Goal: Transaction & Acquisition: Purchase product/service

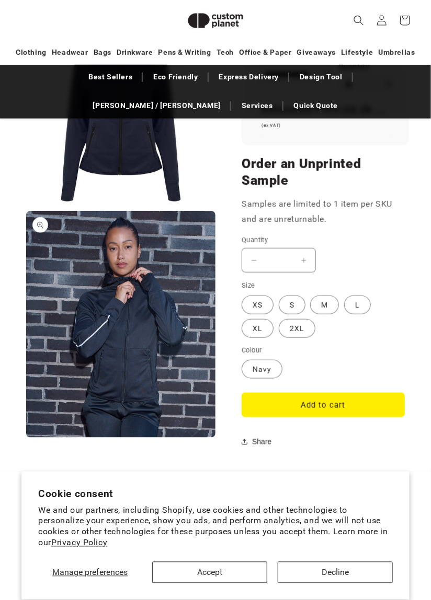
scroll to position [1004, 0]
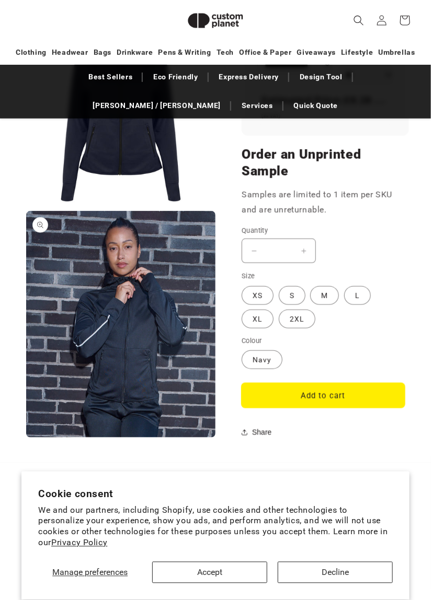
click at [329, 400] on button "Add to cart" at bounding box center [322, 395] width 163 height 25
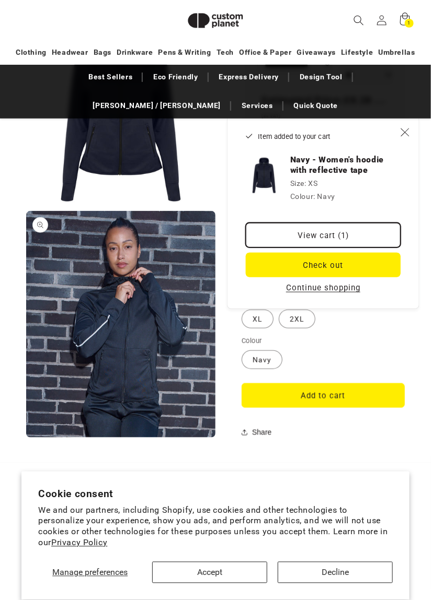
click at [333, 233] on link "View cart (1)" at bounding box center [323, 235] width 155 height 25
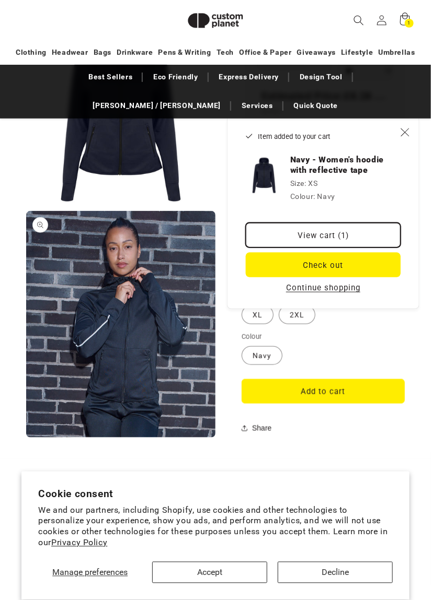
scroll to position [1054, 0]
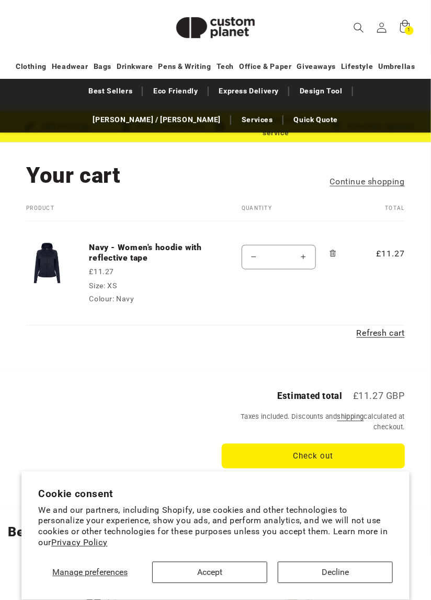
scroll to position [42, 0]
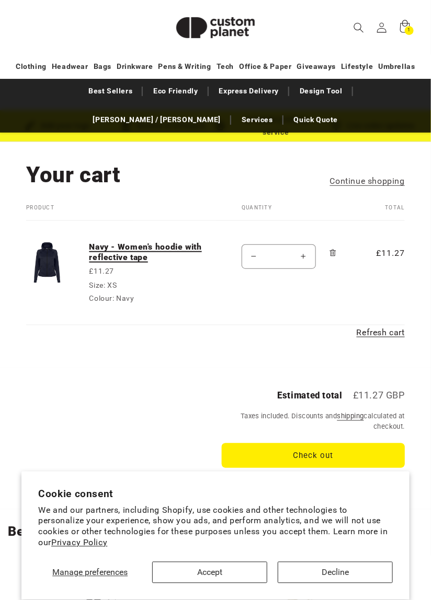
click at [138, 256] on link "Navy - Women's hoodie with reflective tape" at bounding box center [152, 252] width 126 height 21
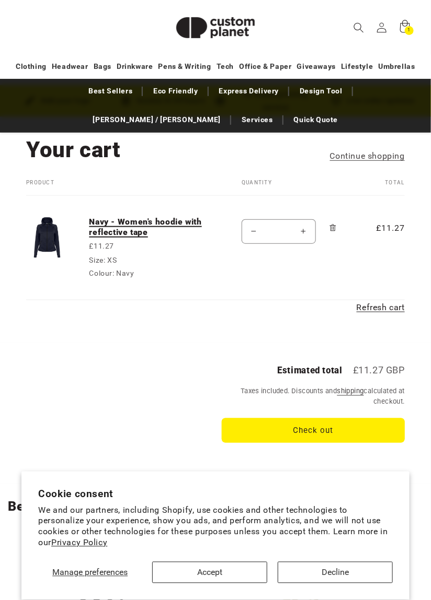
scroll to position [88, 0]
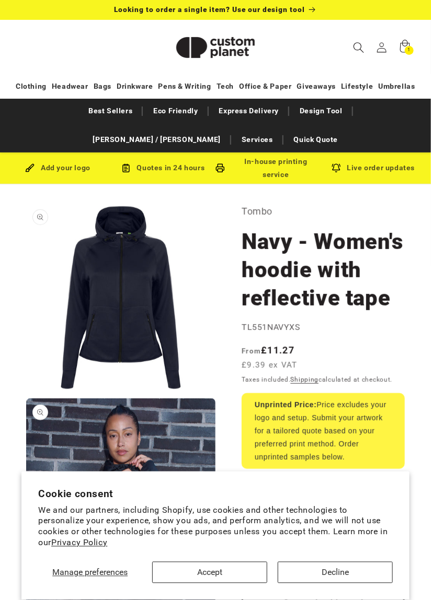
click at [352, 48] on span "Search" at bounding box center [358, 47] width 23 height 23
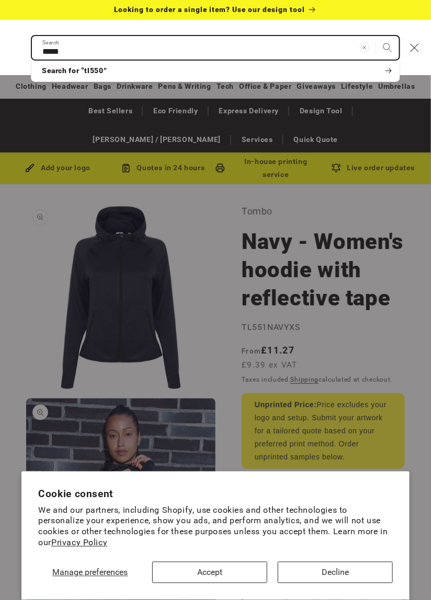
type input "*****"
click at [376, 36] on button "Search" at bounding box center [387, 47] width 23 height 23
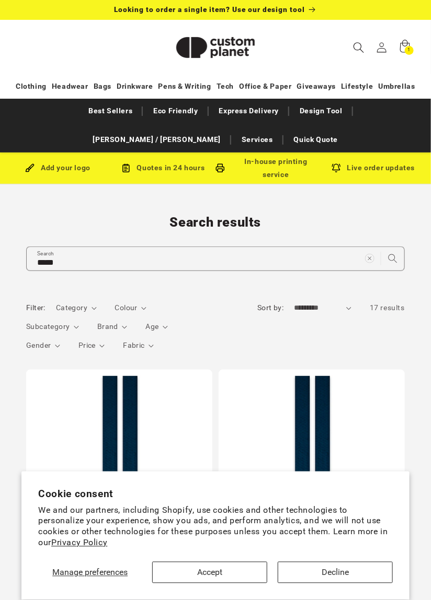
click at [355, 51] on icon "Search" at bounding box center [358, 47] width 11 height 11
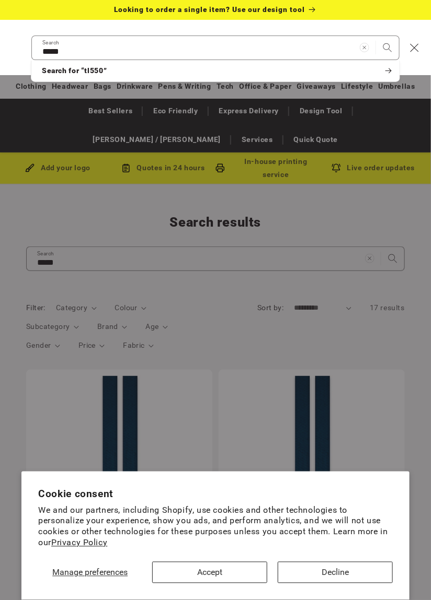
click at [0, 48] on div "Search" at bounding box center [0, 48] width 0 height 0
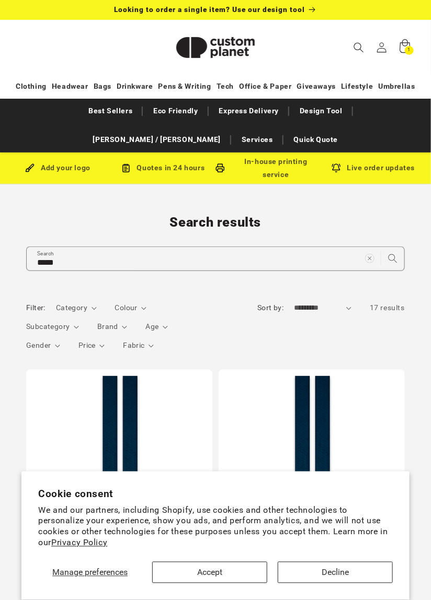
click at [406, 54] on icon at bounding box center [404, 47] width 25 height 25
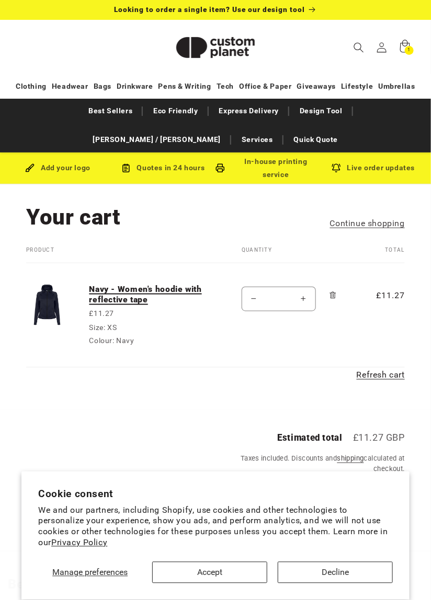
click at [146, 297] on link "Navy - Women's hoodie with reflective tape" at bounding box center [152, 294] width 126 height 21
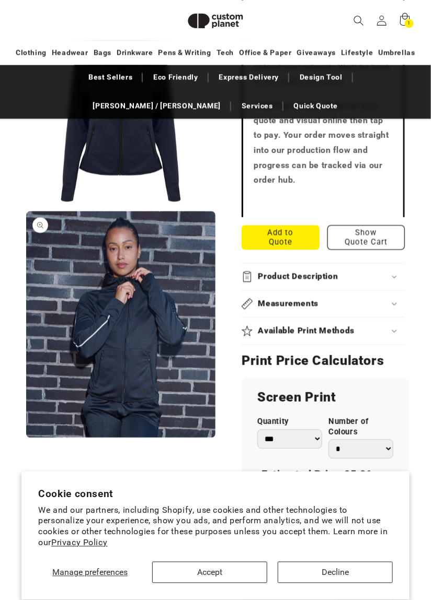
scroll to position [485, 0]
click at [388, 276] on div "Product Description" at bounding box center [322, 276] width 163 height 11
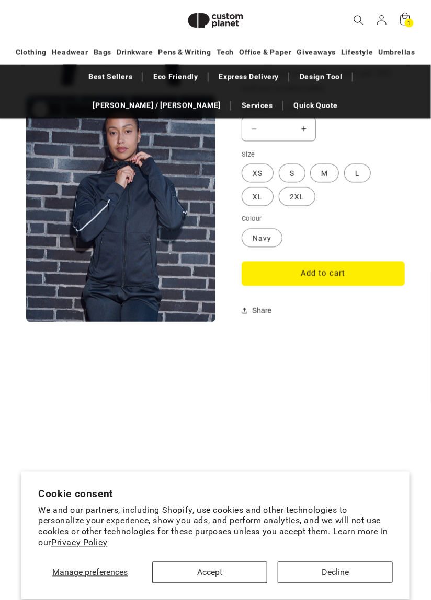
scroll to position [0, 0]
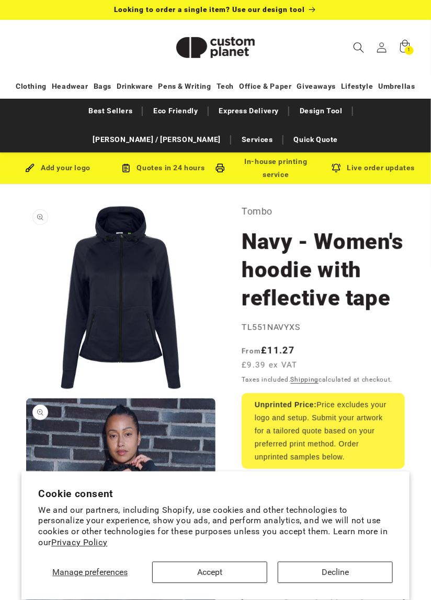
click at [364, 47] on span "Search" at bounding box center [358, 47] width 23 height 23
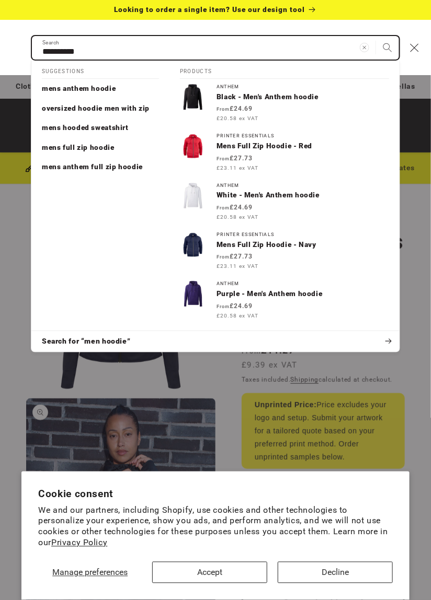
type input "**********"
click at [376, 36] on button "Search" at bounding box center [387, 47] width 23 height 23
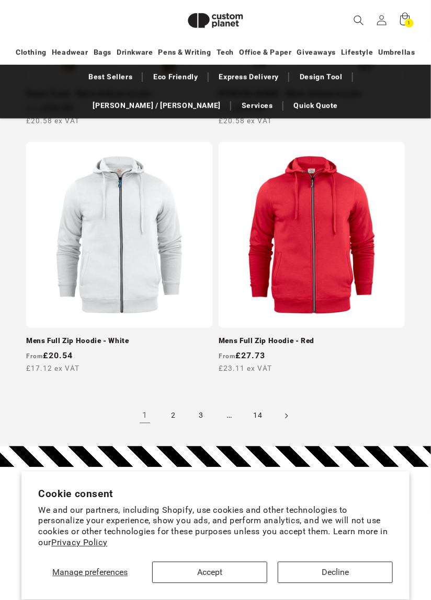
scroll to position [2941, 0]
click at [288, 422] on link "Next page" at bounding box center [285, 416] width 23 height 23
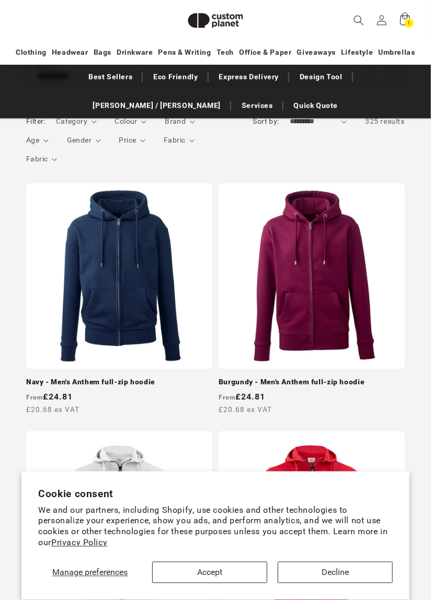
scroll to position [287, 0]
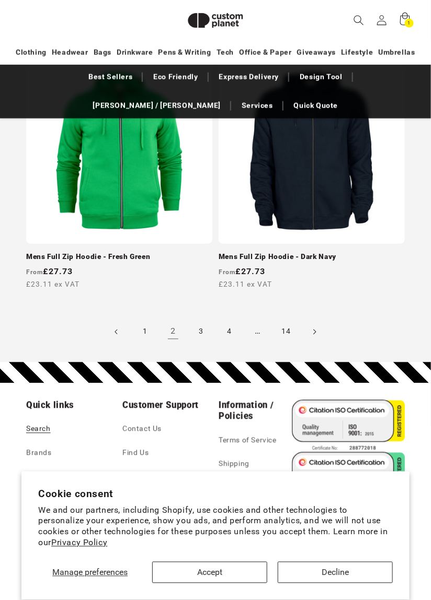
click at [321, 341] on link "Next page" at bounding box center [314, 332] width 23 height 23
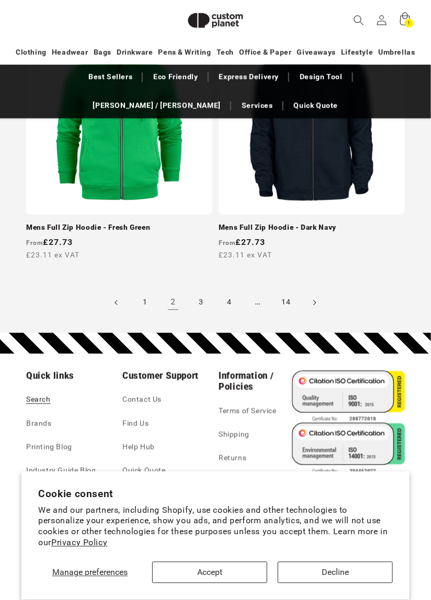
scroll to position [3075, 0]
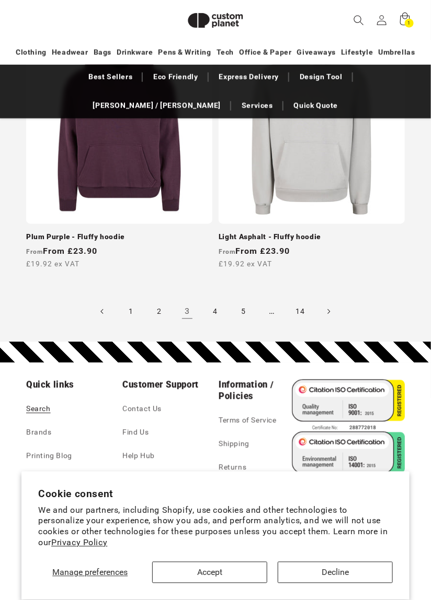
scroll to position [3110, 0]
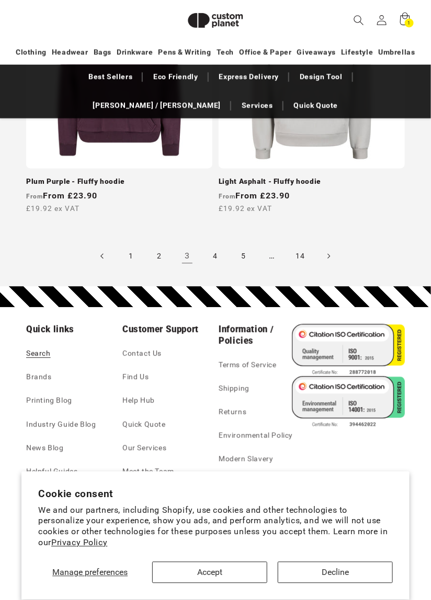
click at [103, 253] on link "Previous page" at bounding box center [102, 256] width 23 height 23
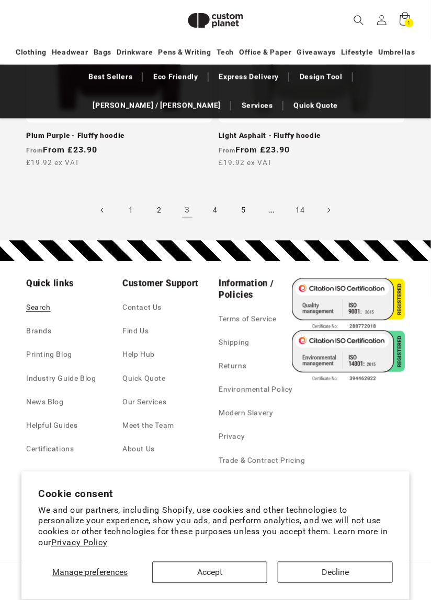
click at [400, 17] on icon at bounding box center [404, 19] width 10 height 14
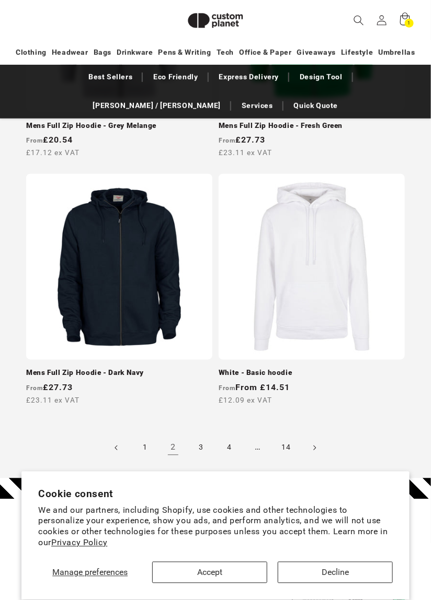
scroll to position [2907, 0]
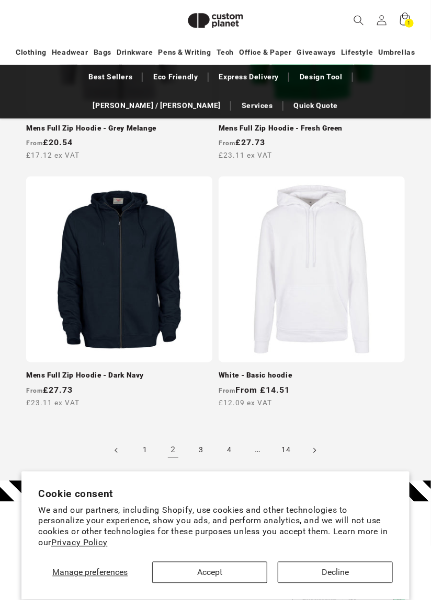
click at [139, 371] on link "Mens Full Zip Hoodie - Dark Navy" at bounding box center [119, 375] width 186 height 9
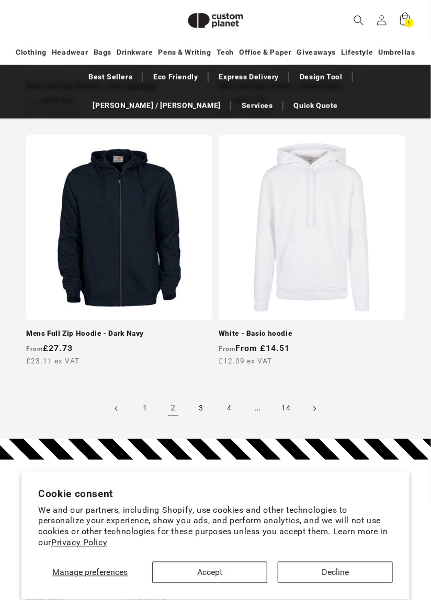
scroll to position [2957, 0]
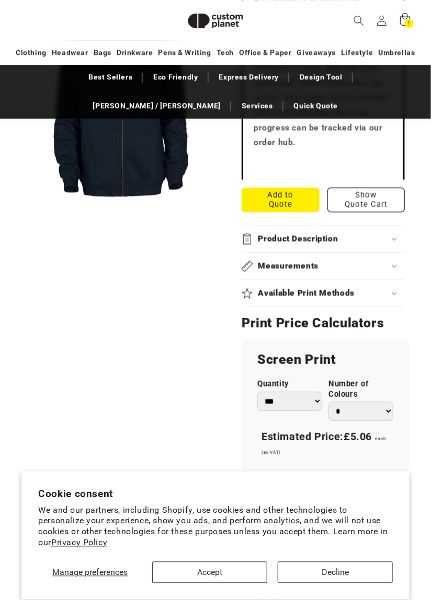
scroll to position [523, 0]
click at [381, 253] on summary "Measurements" at bounding box center [322, 265] width 163 height 27
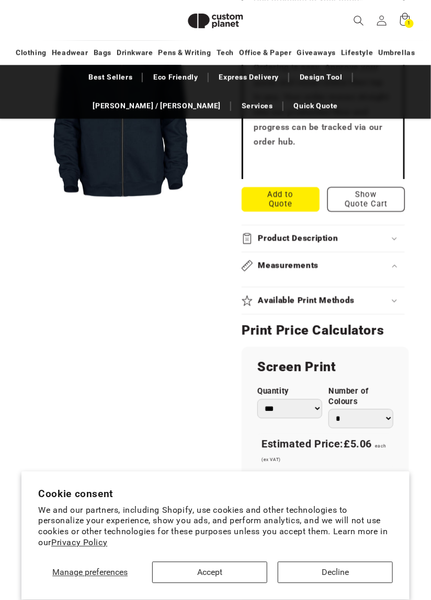
click at [390, 242] on div "Product Description" at bounding box center [322, 238] width 163 height 11
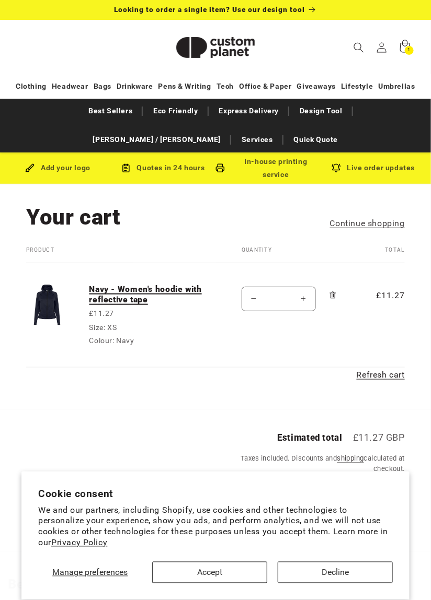
click at [154, 288] on link "Navy - Women's hoodie with reflective tape" at bounding box center [152, 294] width 126 height 21
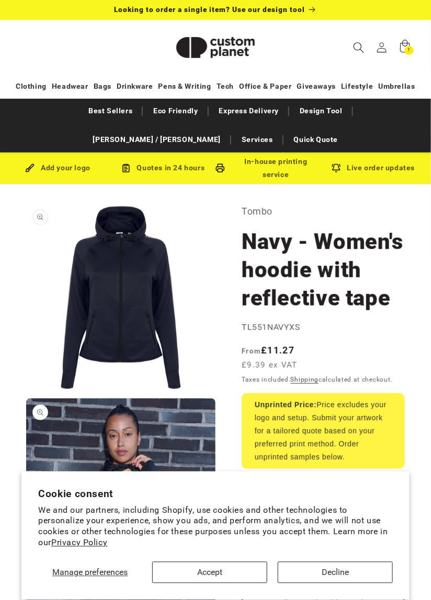
click at [352, 53] on span "Search" at bounding box center [358, 47] width 23 height 23
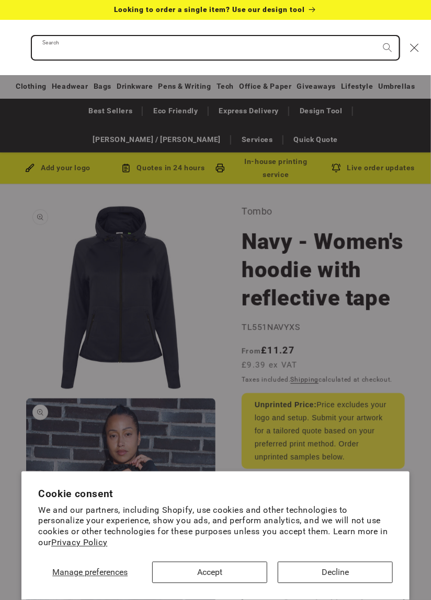
paste input "**********"
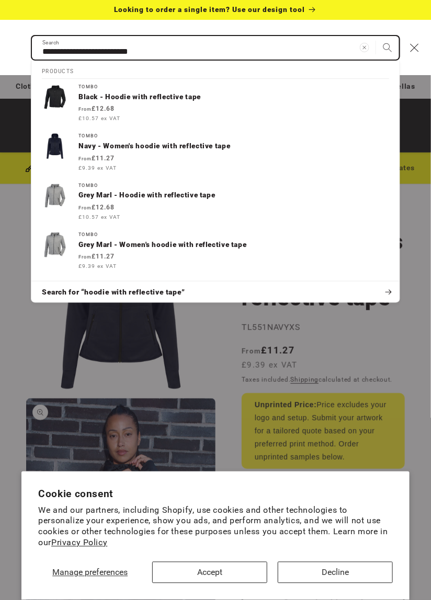
type input "**********"
click at [376, 36] on button "Search" at bounding box center [387, 47] width 23 height 23
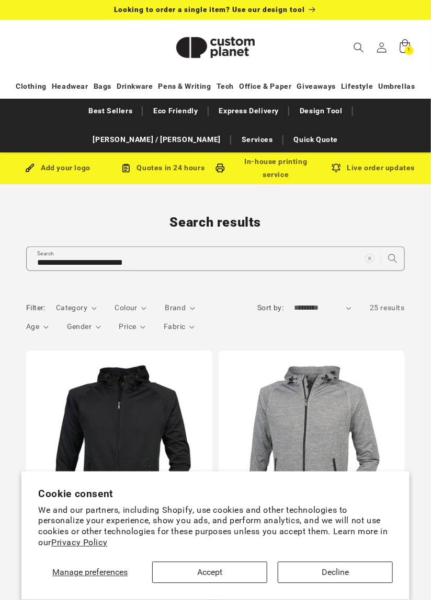
click at [404, 46] on icon at bounding box center [404, 47] width 25 height 25
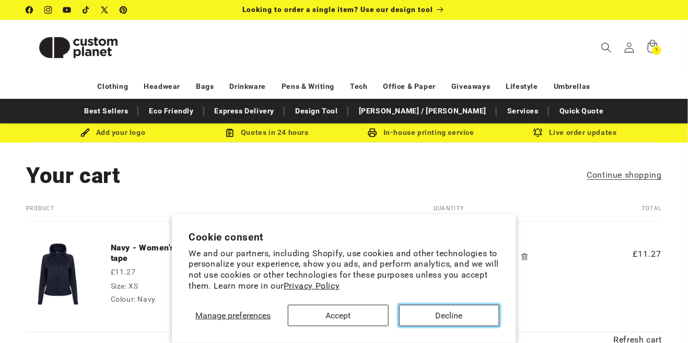
click at [430, 318] on button "Decline" at bounding box center [449, 315] width 100 height 21
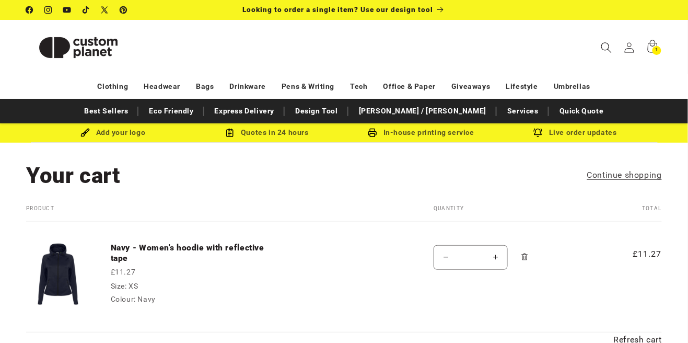
click at [430, 48] on icon "Search" at bounding box center [606, 47] width 11 height 11
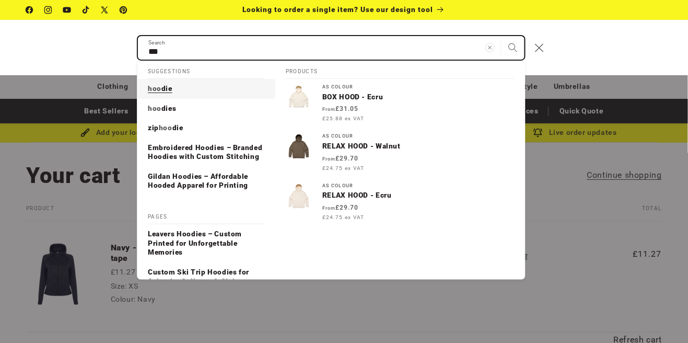
type input "***"
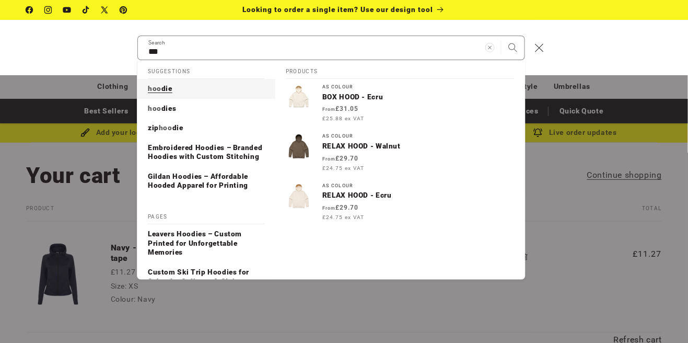
click at [162, 86] on span "die" at bounding box center [166, 88] width 11 height 8
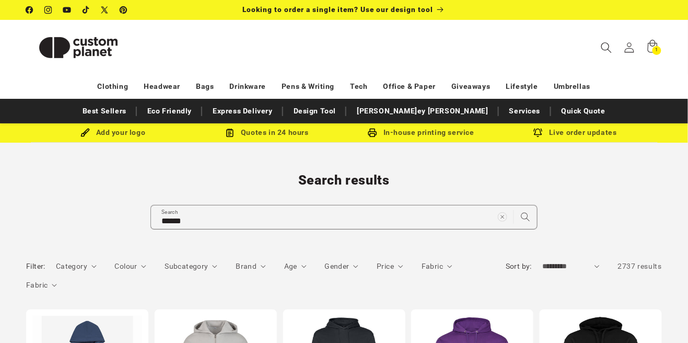
click at [604, 58] on span "Search" at bounding box center [606, 47] width 23 height 23
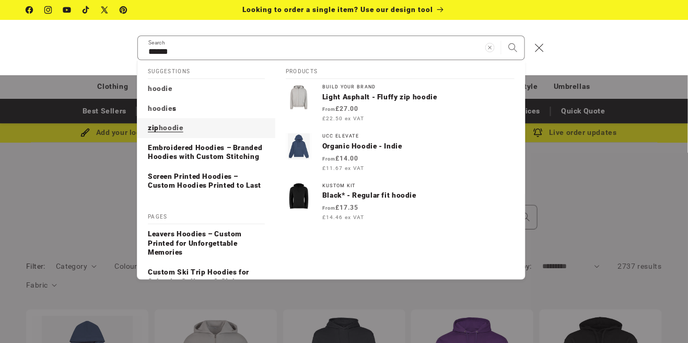
click at [176, 132] on p "zip hoodie" at bounding box center [166, 127] width 36 height 9
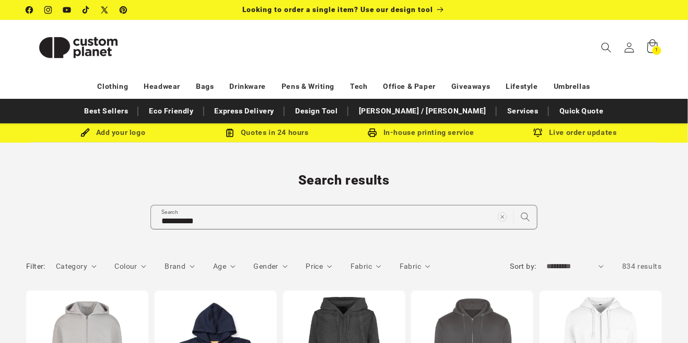
click at [660, 55] on icon at bounding box center [652, 47] width 25 height 25
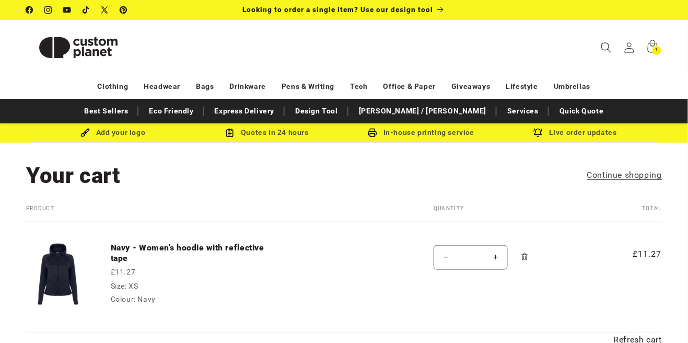
click at [601, 48] on span "Search" at bounding box center [606, 47] width 23 height 23
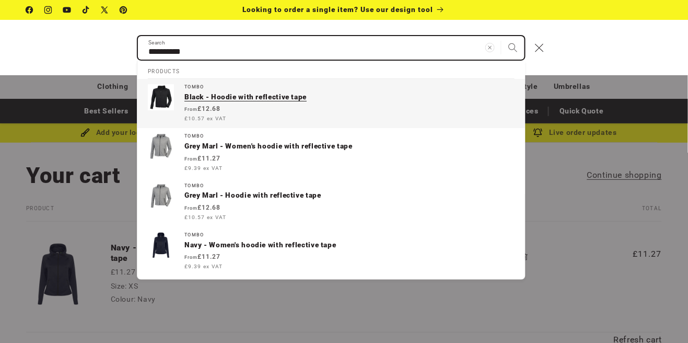
type input "**********"
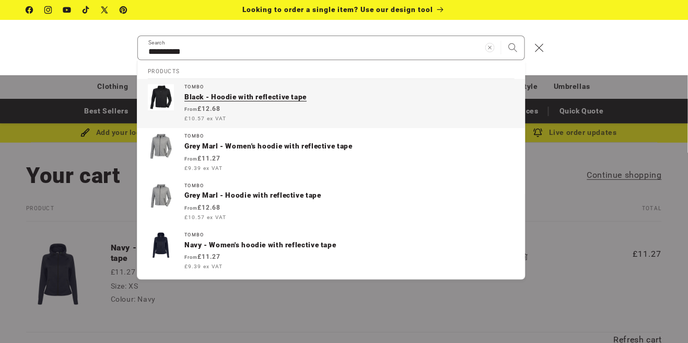
click at [282, 102] on div "Vendor: Tombo Black - Hoodie with reflective tape Regular price From £12.68 £10…" at bounding box center [349, 103] width 330 height 39
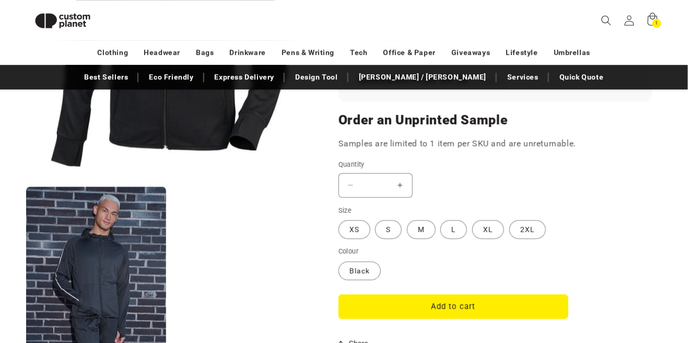
scroll to position [822, 0]
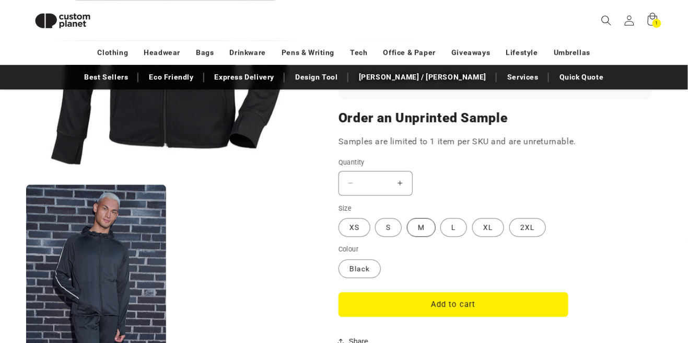
click at [423, 228] on label "M Variant sold out or unavailable" at bounding box center [421, 227] width 29 height 19
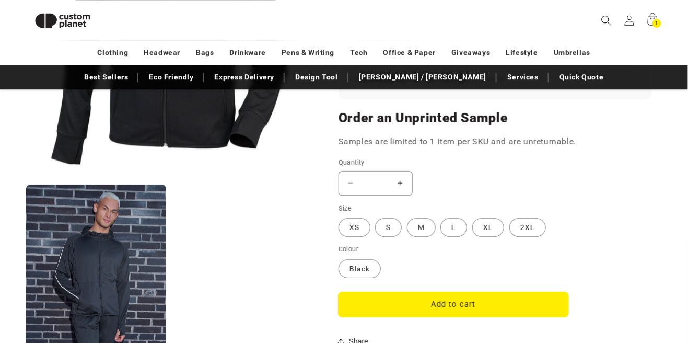
click at [463, 304] on button "Add to cart" at bounding box center [454, 304] width 230 height 25
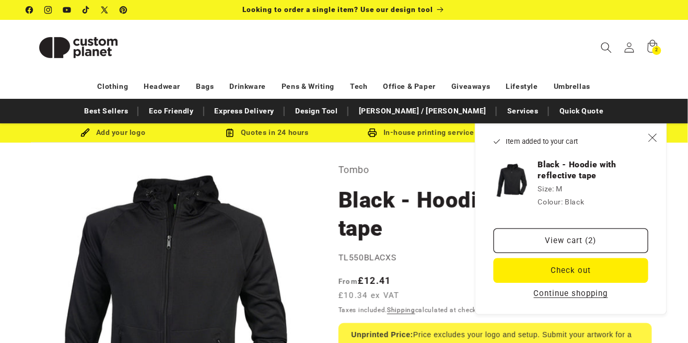
click at [597, 46] on span "Search" at bounding box center [606, 47] width 23 height 23
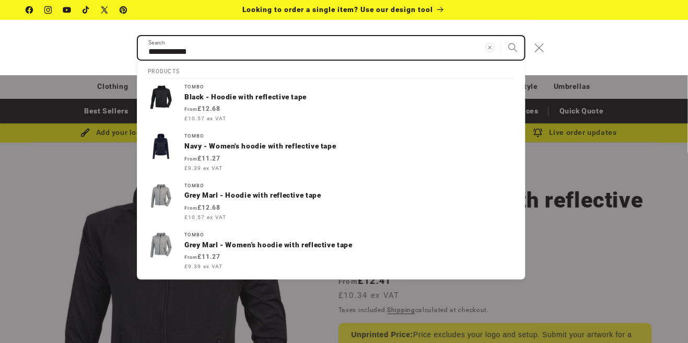
type input "**********"
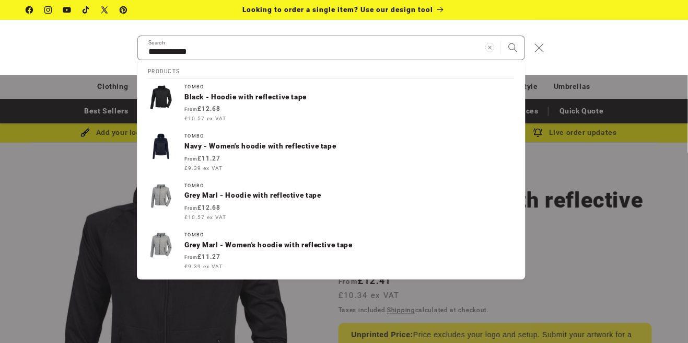
click at [544, 52] on button "Close" at bounding box center [539, 47] width 23 height 23
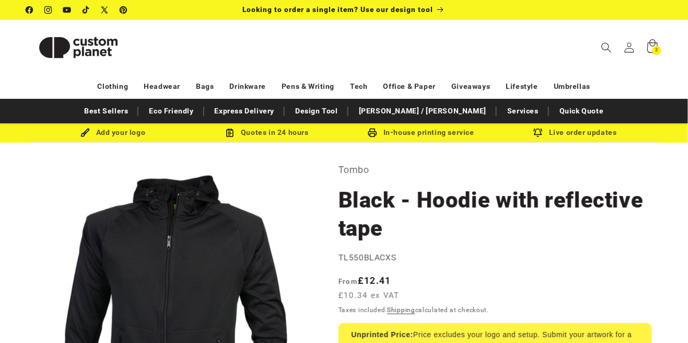
click at [661, 48] on icon at bounding box center [652, 47] width 25 height 25
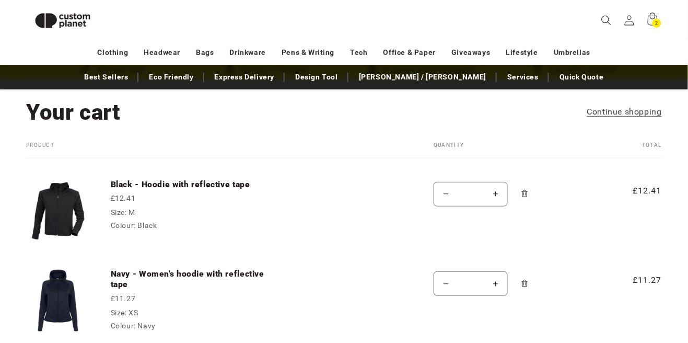
scroll to position [48, 0]
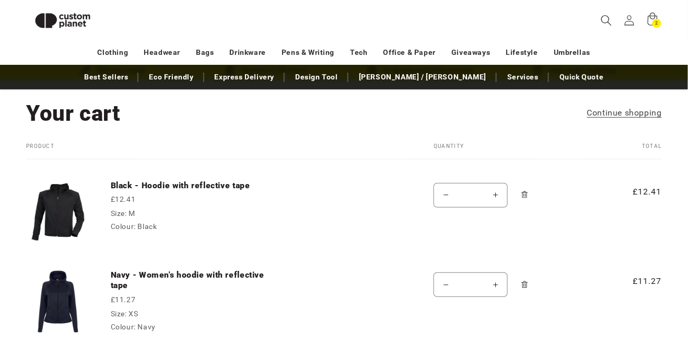
click at [606, 17] on icon "Search" at bounding box center [606, 20] width 11 height 11
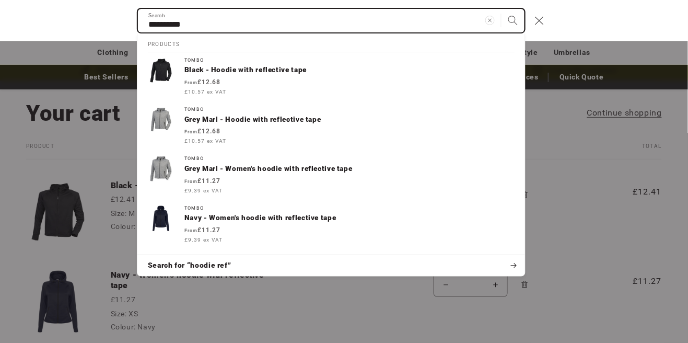
type input "**********"
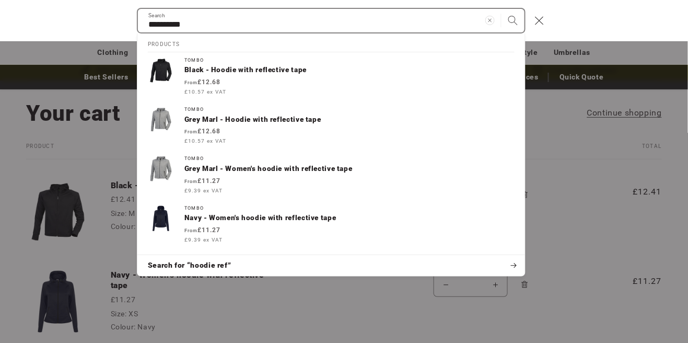
click at [515, 17] on icon "Search" at bounding box center [513, 20] width 10 height 10
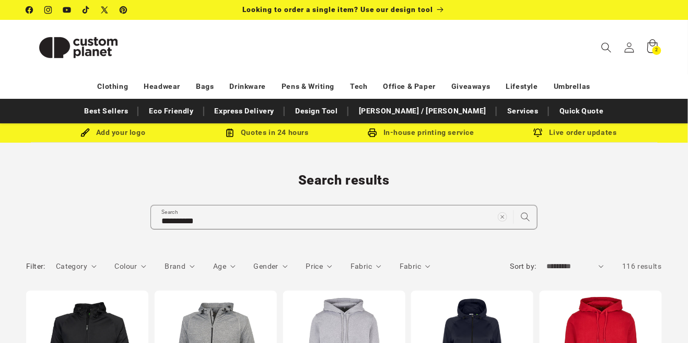
click at [649, 35] on icon at bounding box center [652, 47] width 25 height 25
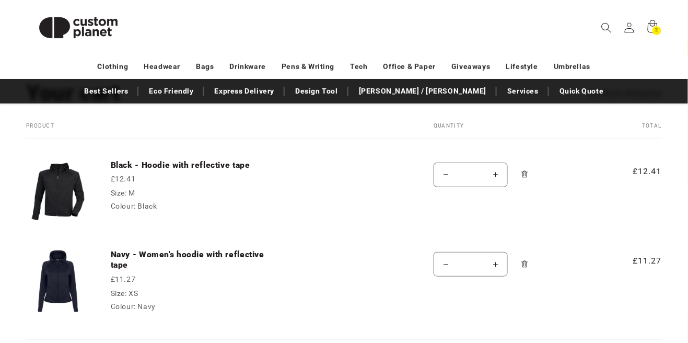
scroll to position [83, 0]
click at [214, 258] on link "Navy - Women's hoodie with reflective tape" at bounding box center [189, 259] width 157 height 21
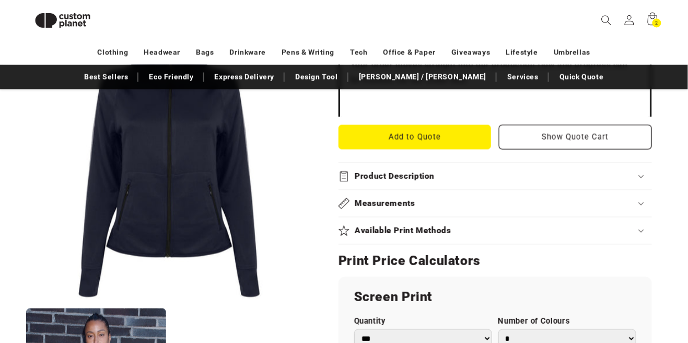
scroll to position [414, 0]
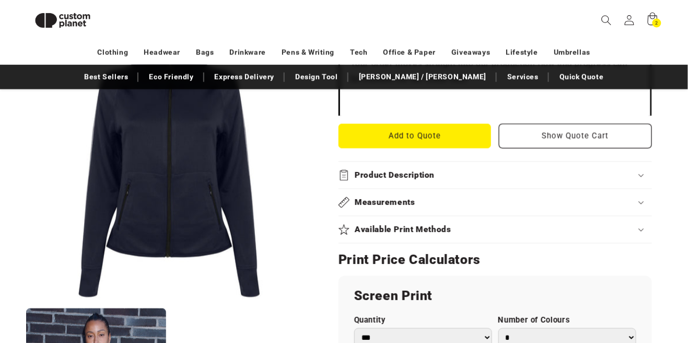
click at [501, 200] on div "Measurements" at bounding box center [495, 202] width 313 height 11
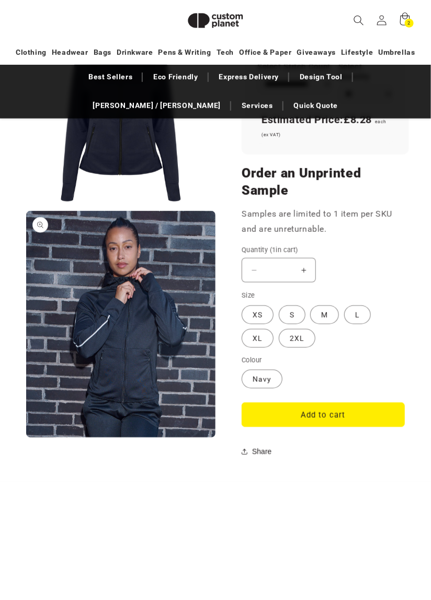
scroll to position [1024, 0]
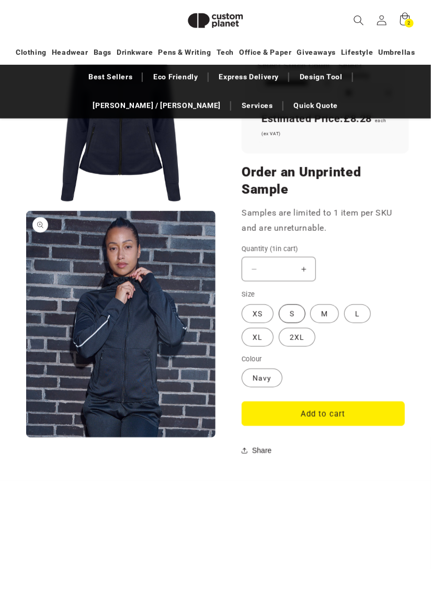
click at [296, 315] on label "S Variant sold out or unavailable" at bounding box center [291, 314] width 27 height 19
click at [338, 342] on button "Add to cart" at bounding box center [322, 414] width 163 height 25
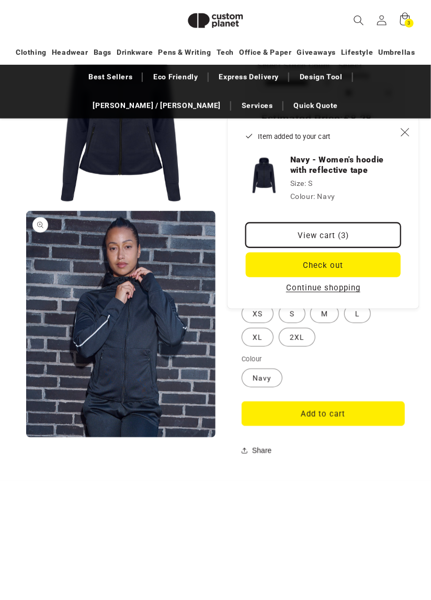
click at [359, 231] on link "View cart (3)" at bounding box center [323, 235] width 155 height 25
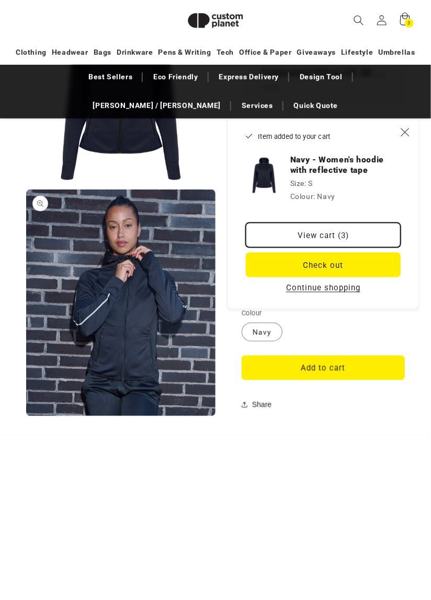
scroll to position [1074, 0]
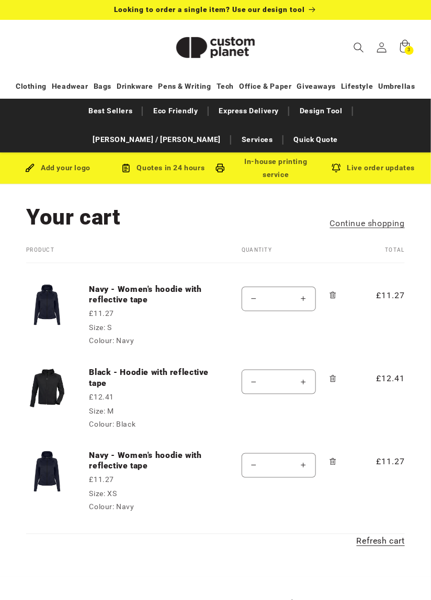
click at [251, 383] on button "Decrease quantity for Black - Hoodie with reflective tape" at bounding box center [254, 382] width 24 height 25
type input "*"
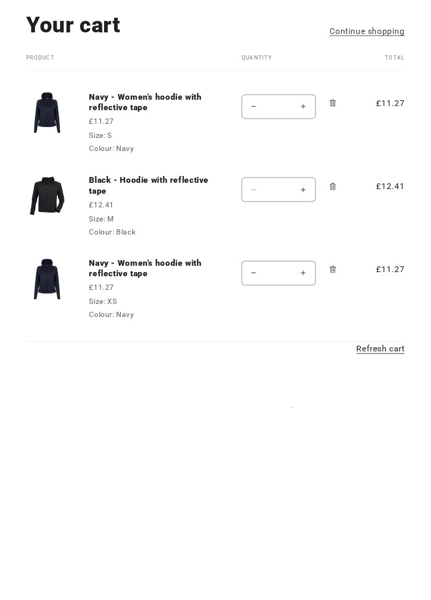
click at [331, 380] on icon "Remove Black - Hoodie with reflective tape - M / Black" at bounding box center [333, 379] width 8 height 8
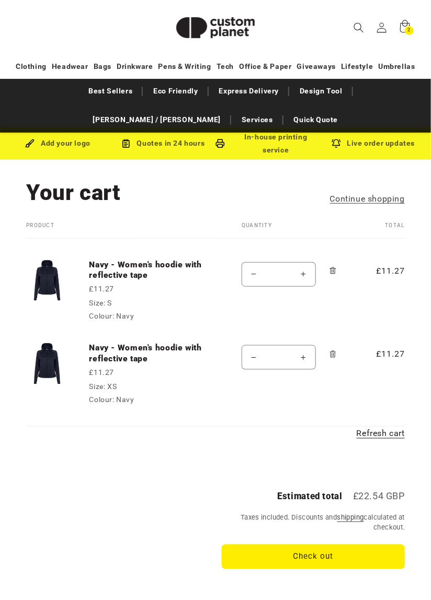
scroll to position [26, 0]
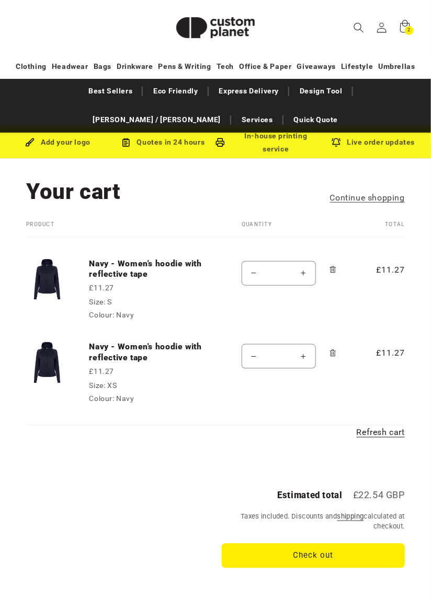
click at [336, 355] on icon "Remove Navy - Women&#39;s hoodie with reflective tape - XS / Navy" at bounding box center [333, 354] width 8 height 8
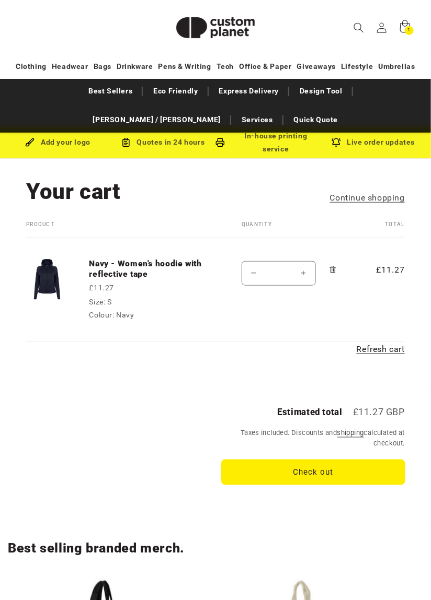
click at [368, 471] on button "Check out" at bounding box center [313, 472] width 183 height 25
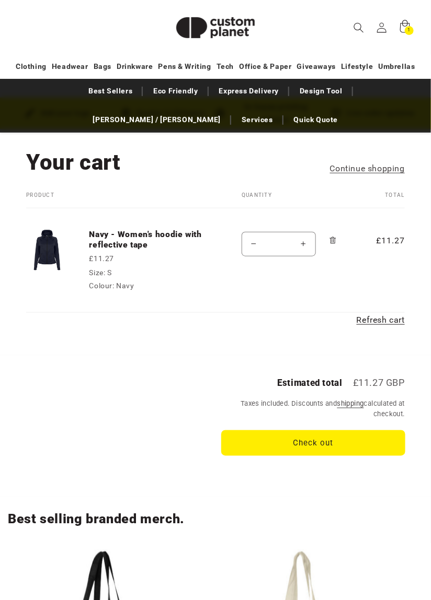
scroll to position [76, 0]
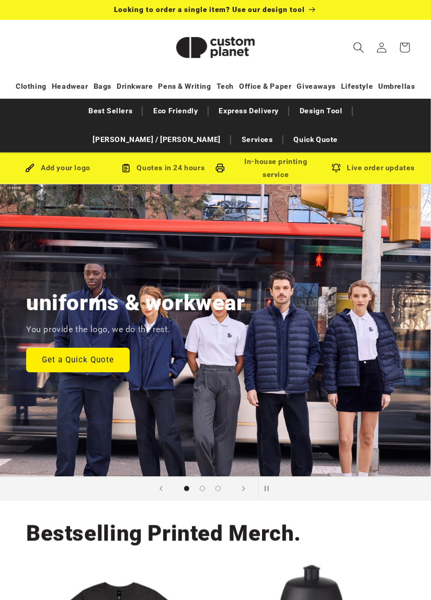
click at [358, 49] on icon "Search" at bounding box center [358, 47] width 11 height 11
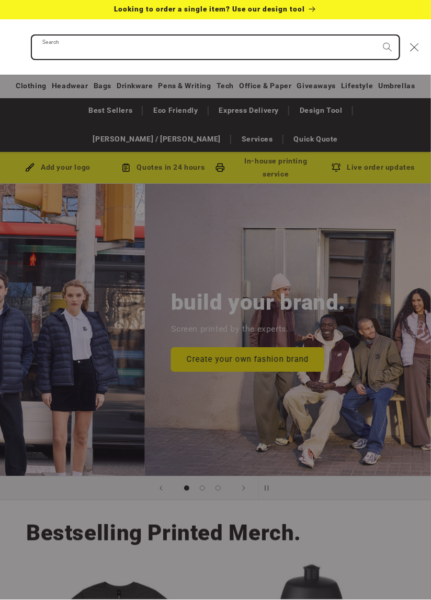
paste input "**********"
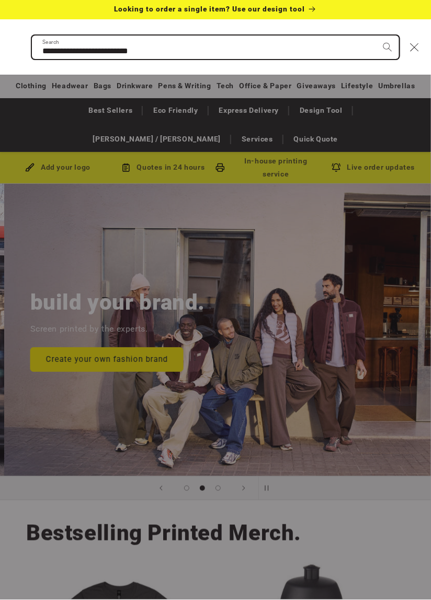
scroll to position [0, 431]
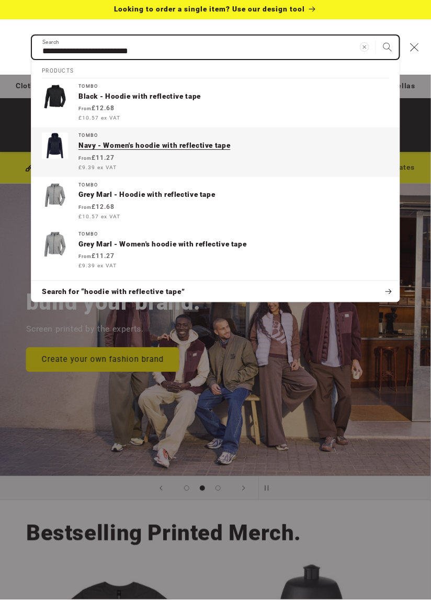
type input "**********"
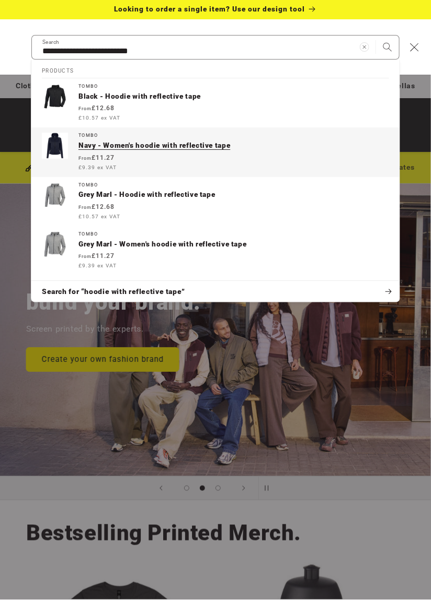
click at [187, 144] on p "Navy - Women's hoodie with reflective tape" at bounding box center [233, 146] width 310 height 9
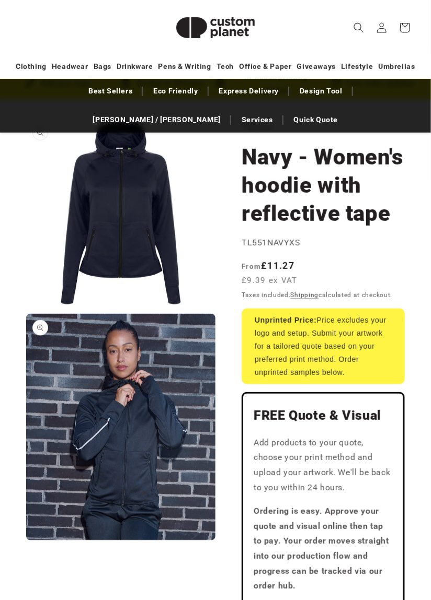
scroll to position [95, 0]
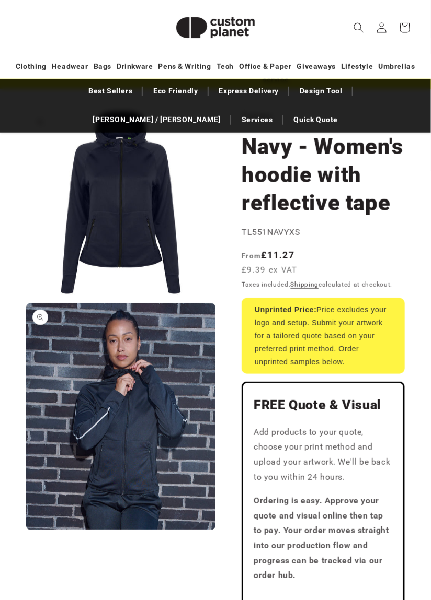
click at [26, 530] on button "Open media 2 in modal" at bounding box center [26, 530] width 0 height 0
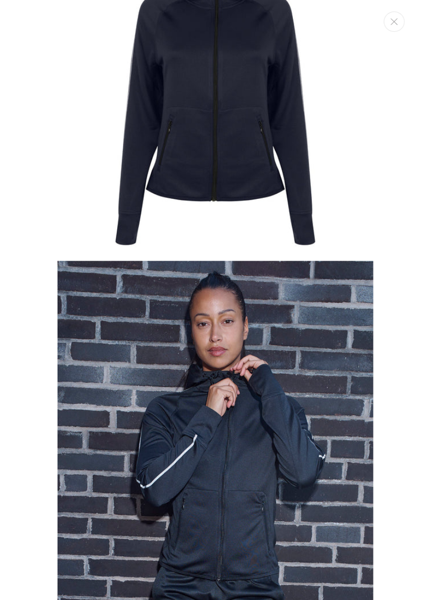
scroll to position [0, 0]
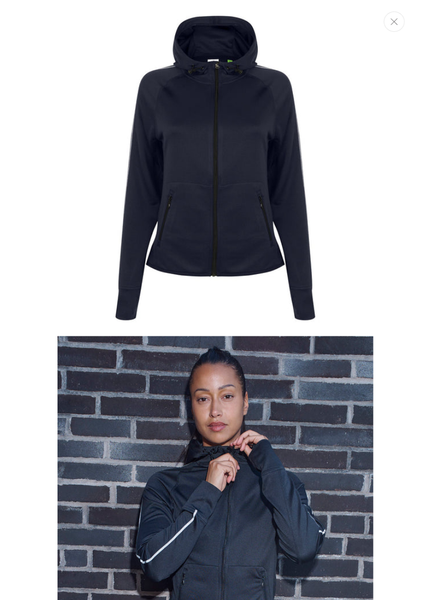
click at [394, 21] on icon "Close" at bounding box center [393, 21] width 7 height 7
